Goal: Register for event/course

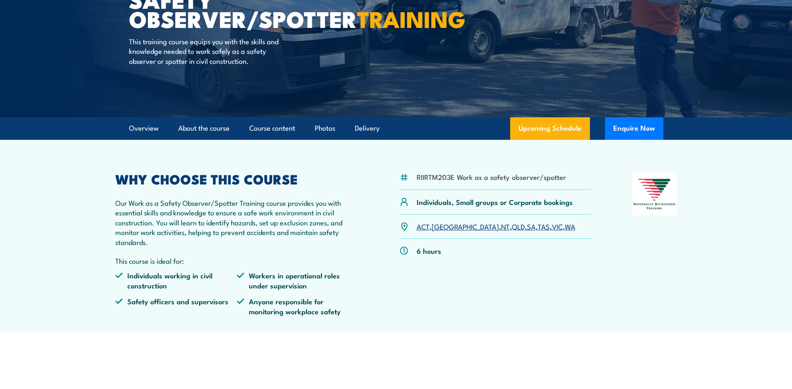
scroll to position [125, 0]
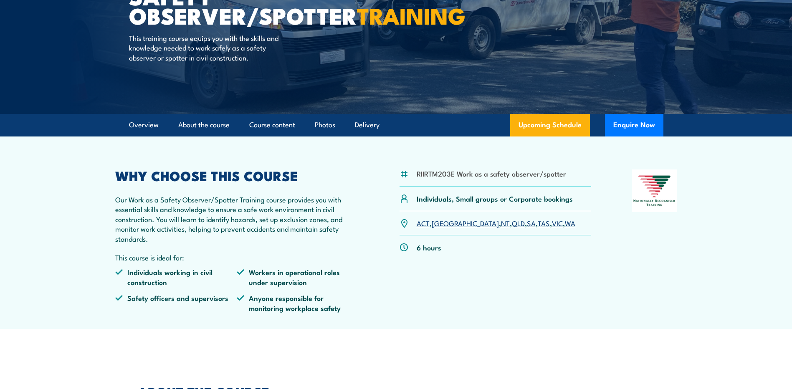
click at [443, 225] on link "[GEOGRAPHIC_DATA]" at bounding box center [465, 223] width 67 height 10
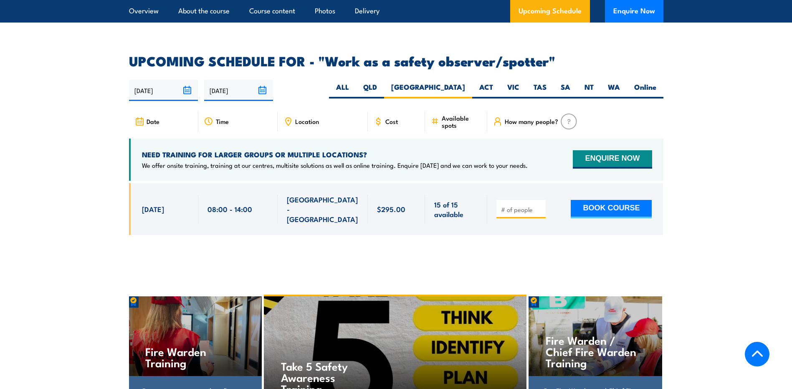
scroll to position [1239, 0]
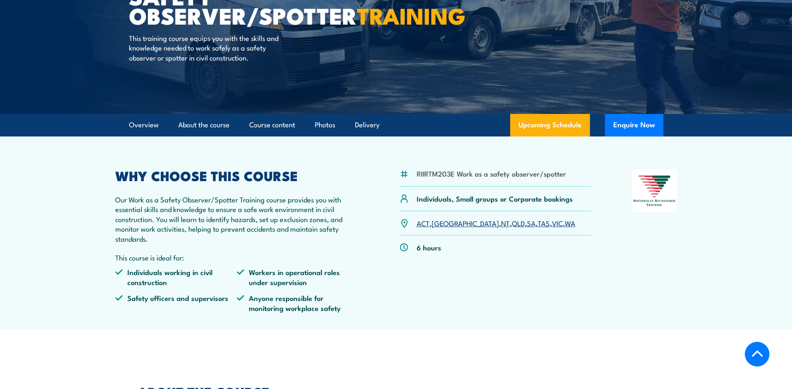
scroll to position [334, 0]
